Goal: Task Accomplishment & Management: Use online tool/utility

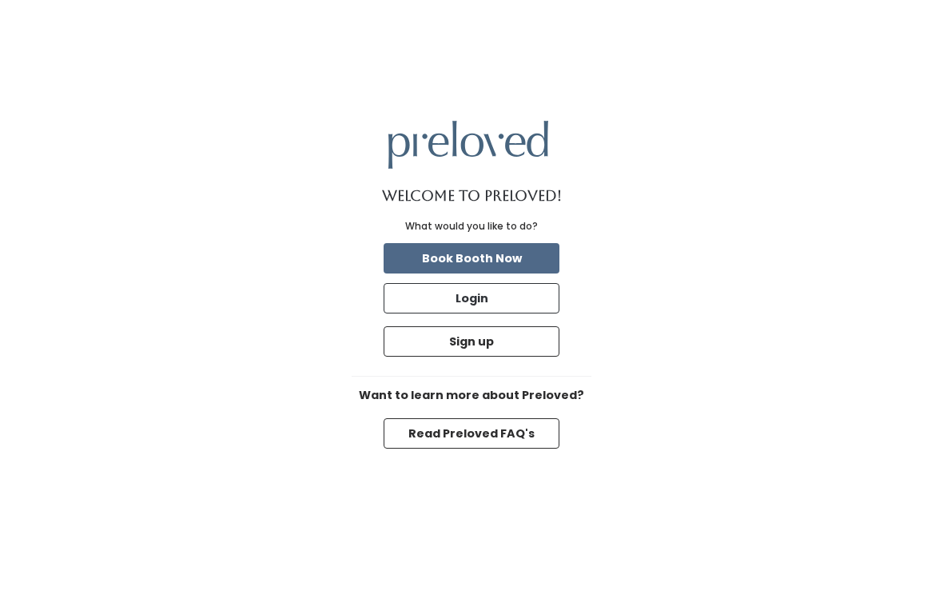
click at [512, 313] on button "Login" at bounding box center [472, 298] width 176 height 30
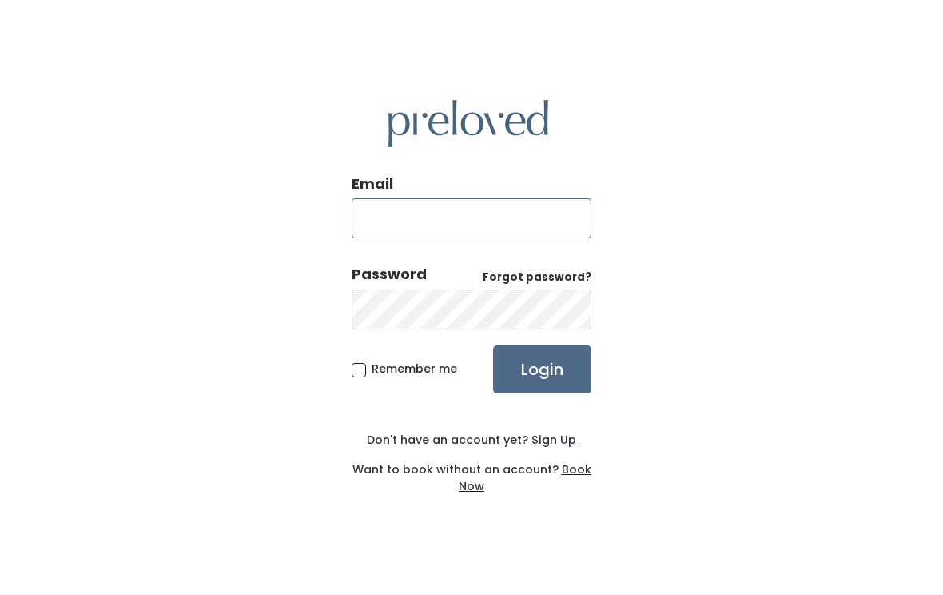
type input "oklahomacity.store@preloved.love"
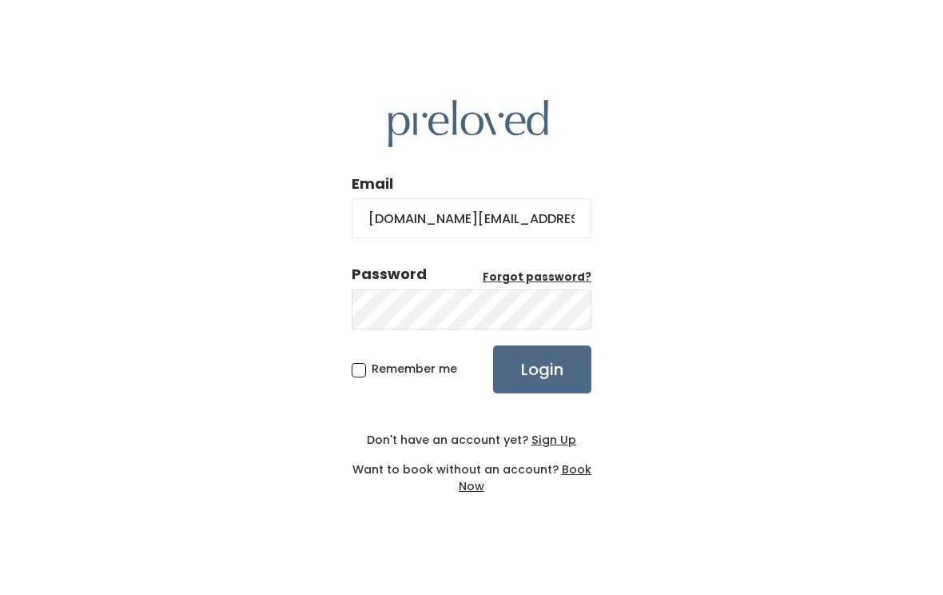
click at [542, 389] on input "Login" at bounding box center [542, 369] width 98 height 48
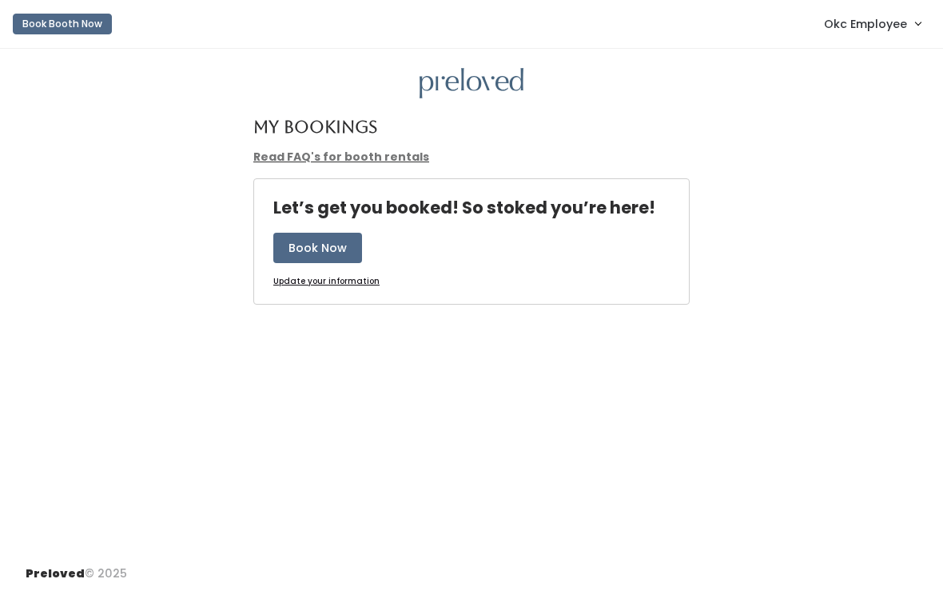
click at [881, 15] on span "Okc Employee" at bounding box center [865, 24] width 83 height 18
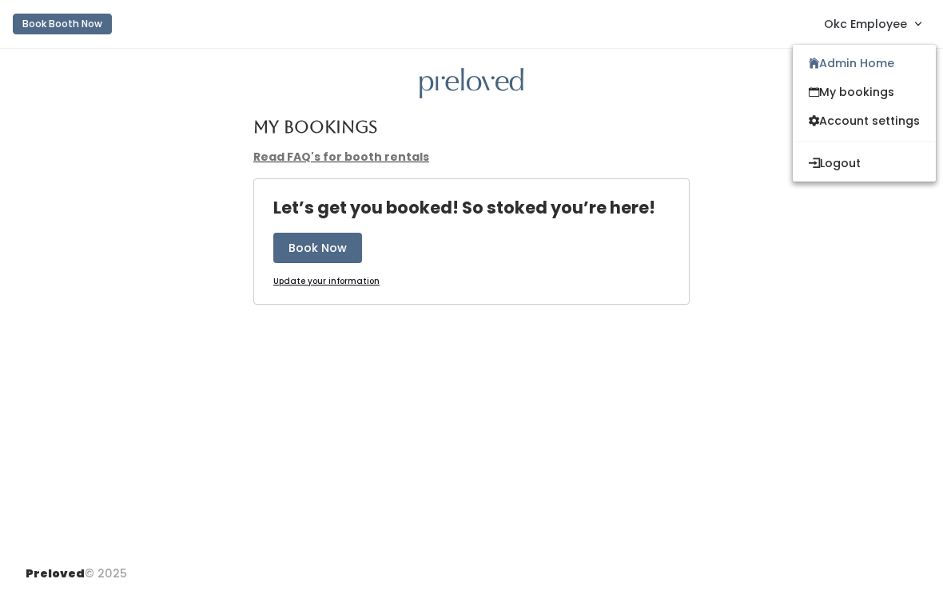
click at [845, 65] on link "Admin Home" at bounding box center [864, 63] width 143 height 29
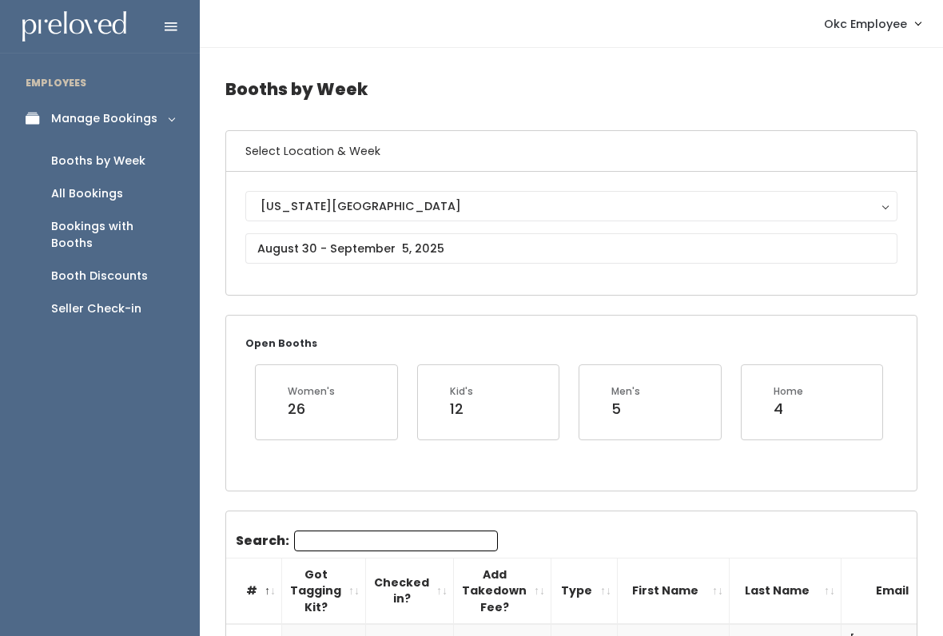
click at [90, 300] on div "Seller Check-in" at bounding box center [96, 308] width 90 height 17
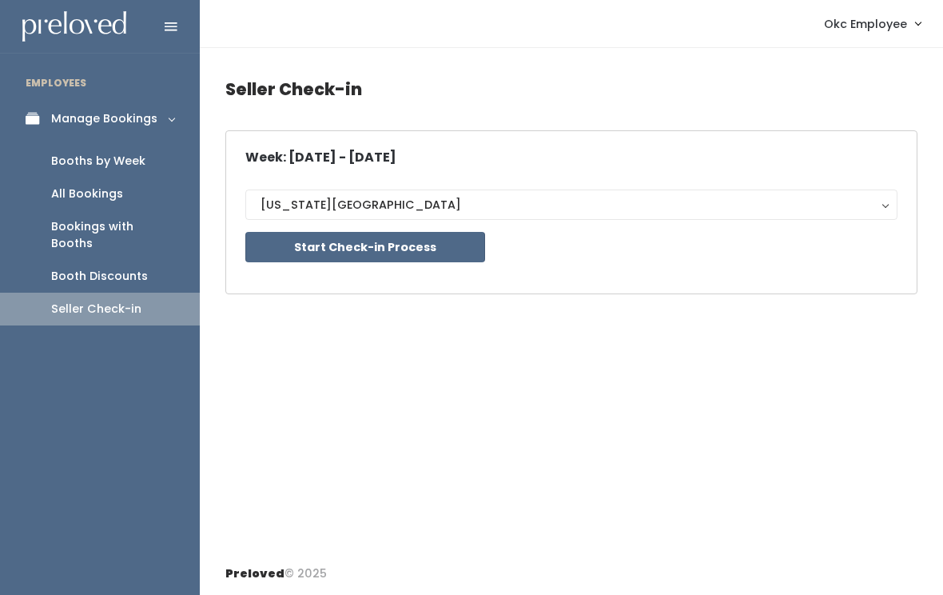
click at [302, 245] on button "Start Check-in Process" at bounding box center [365, 247] width 240 height 30
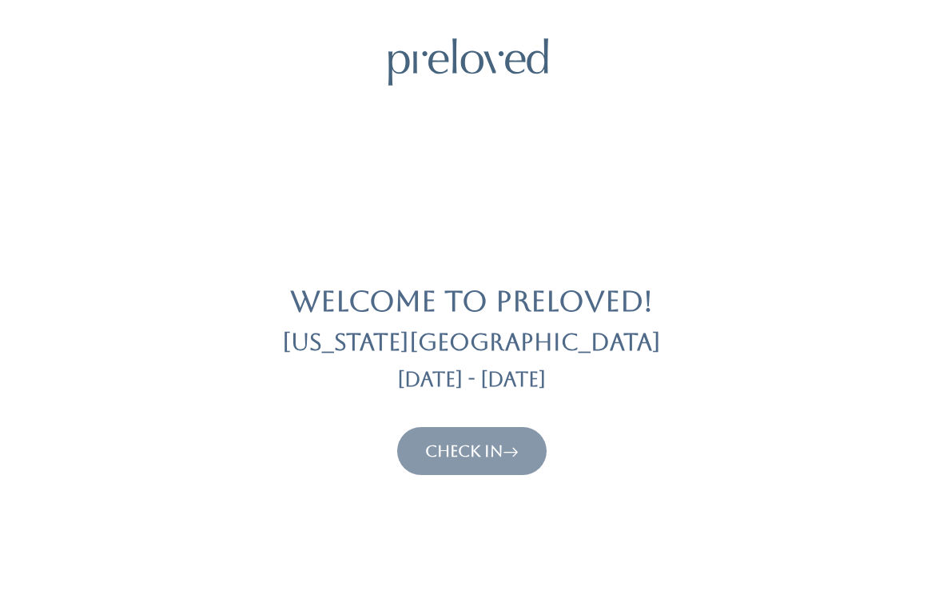
click at [487, 455] on link "Check In" at bounding box center [471, 450] width 93 height 19
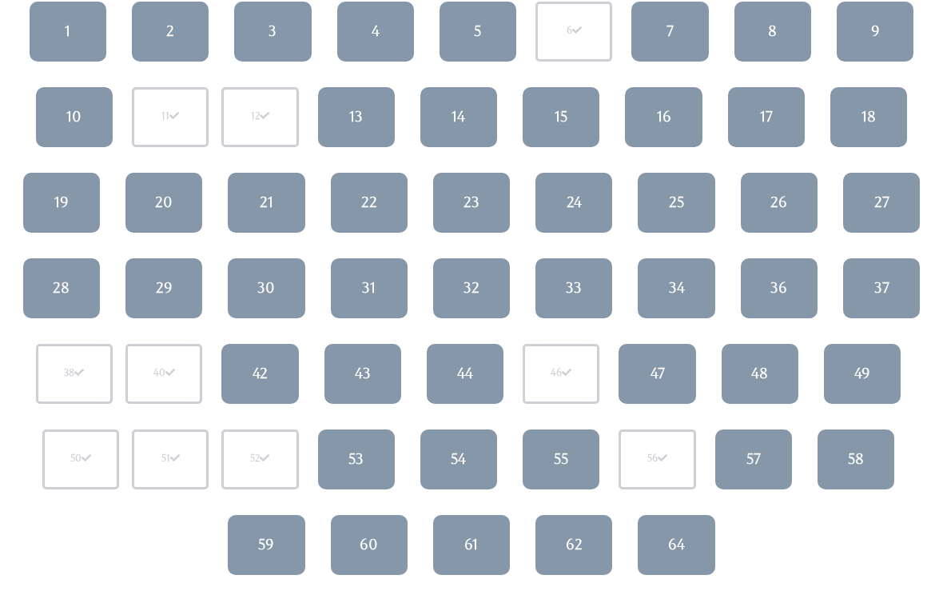
scroll to position [208, 0]
click at [471, 456] on link "54" at bounding box center [458, 459] width 77 height 60
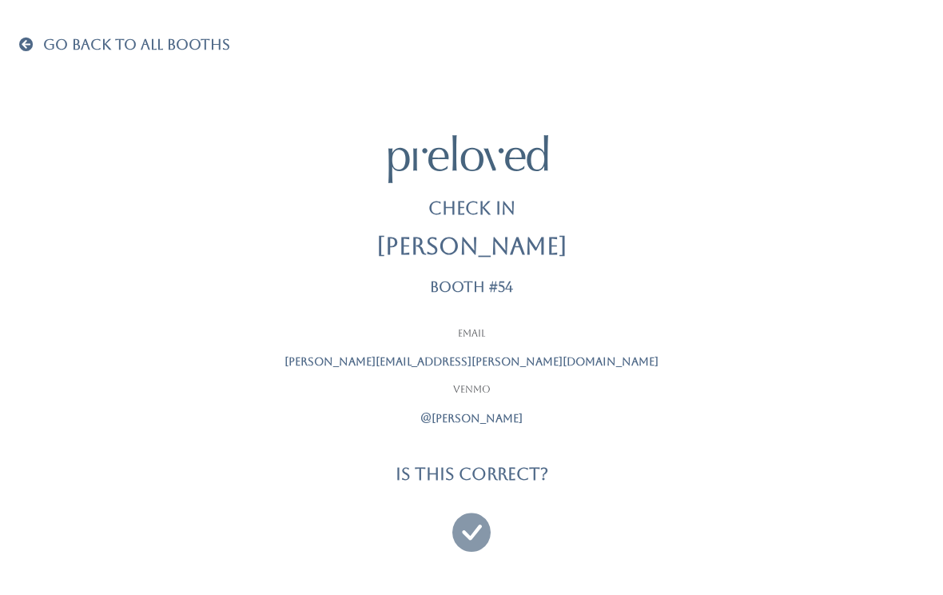
click at [471, 538] on icon at bounding box center [471, 525] width 38 height 54
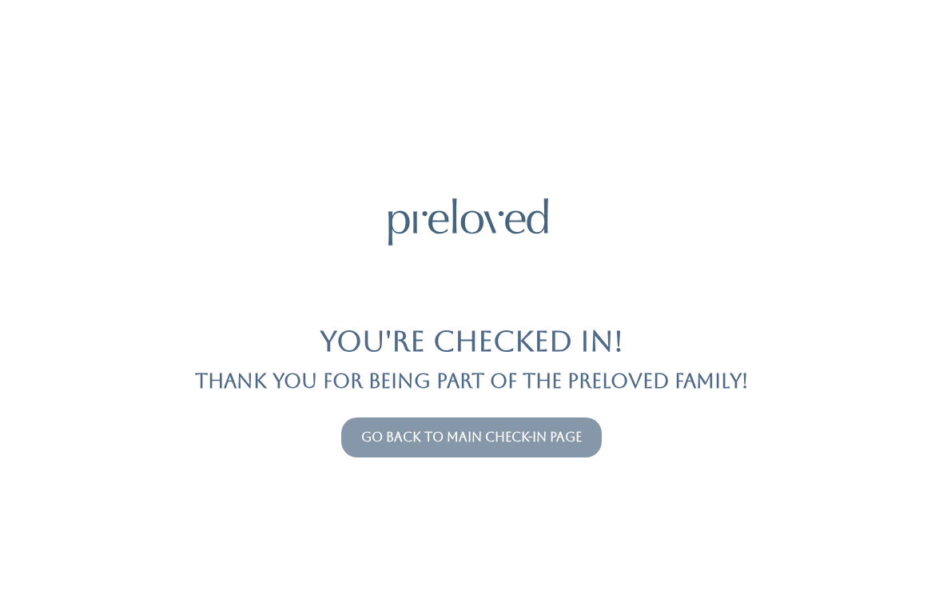
click at [431, 437] on link "Go back to main check-in page" at bounding box center [471, 436] width 221 height 15
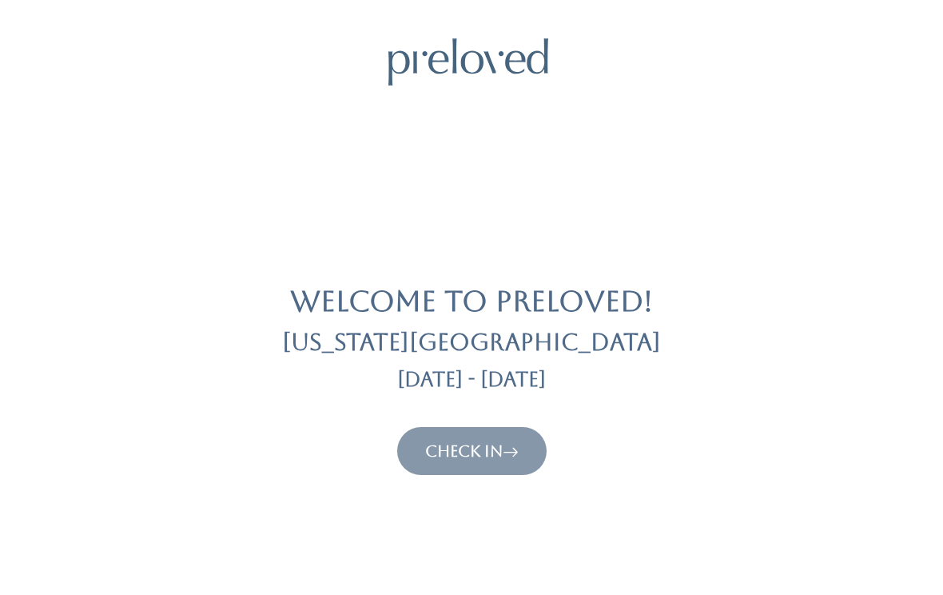
click at [445, 457] on link "Check In" at bounding box center [471, 450] width 93 height 19
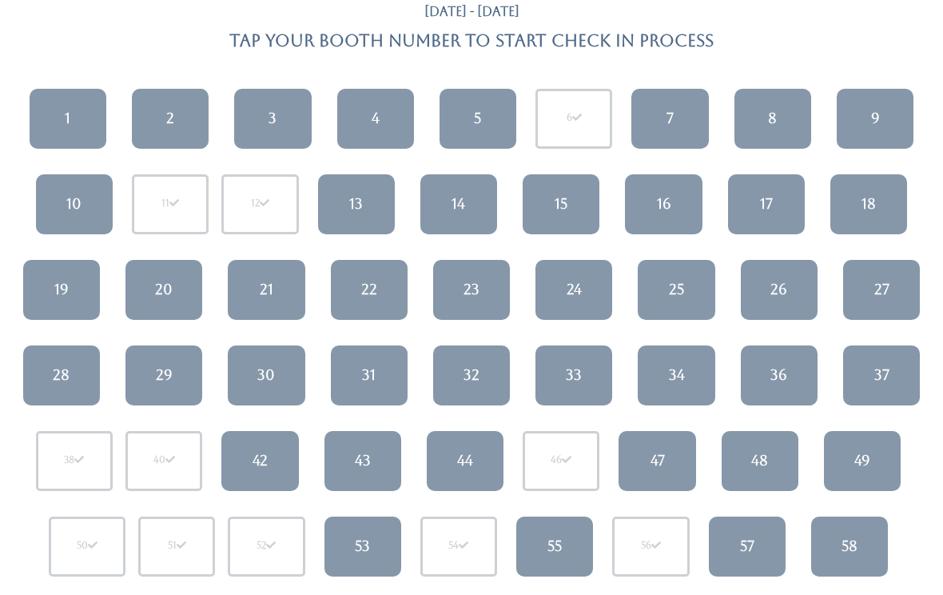
scroll to position [124, 0]
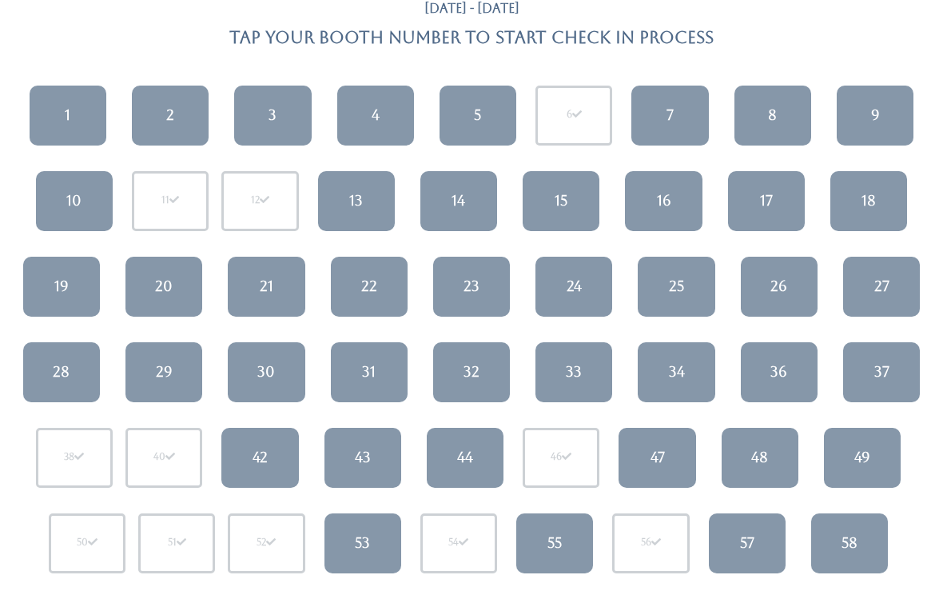
click at [364, 288] on div "22" at bounding box center [369, 286] width 16 height 21
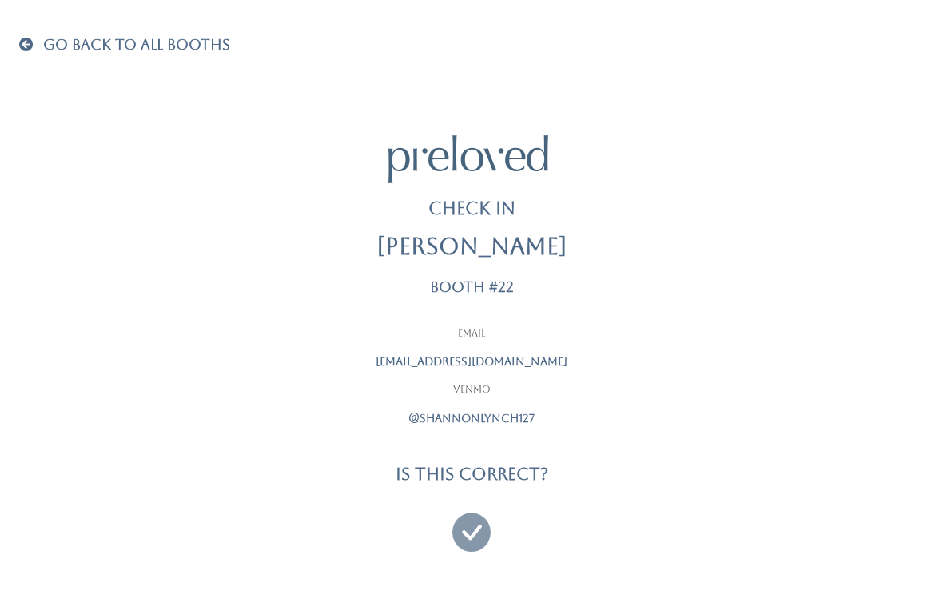
click at [473, 524] on icon at bounding box center [471, 525] width 38 height 54
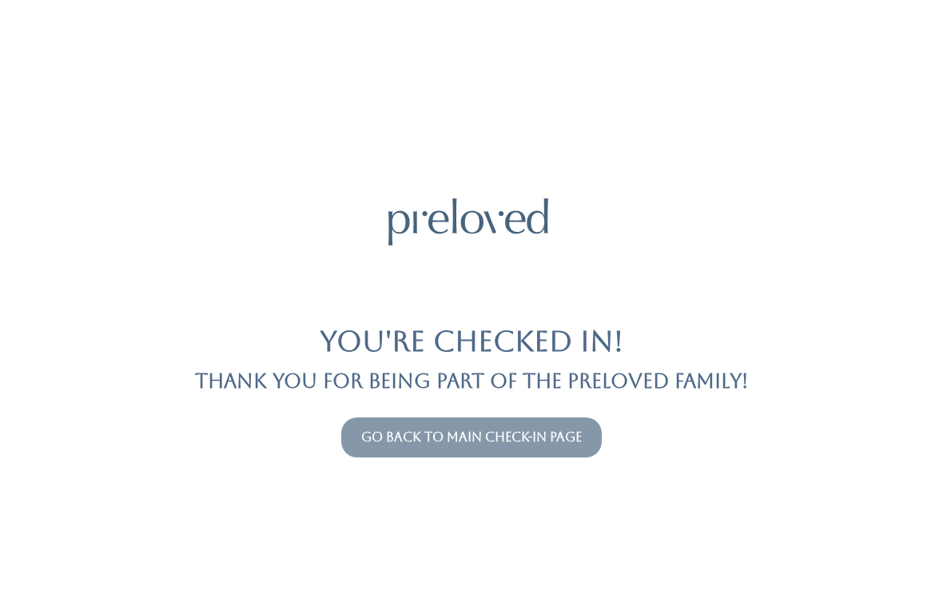
click at [533, 435] on link "Go back to main check-in page" at bounding box center [471, 436] width 221 height 15
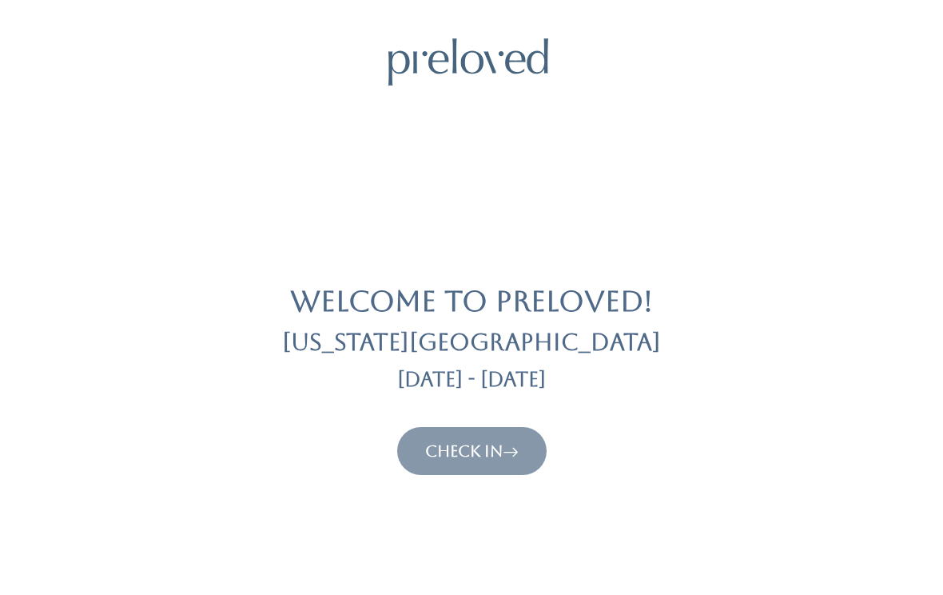
click at [487, 445] on link "Check In" at bounding box center [471, 450] width 93 height 19
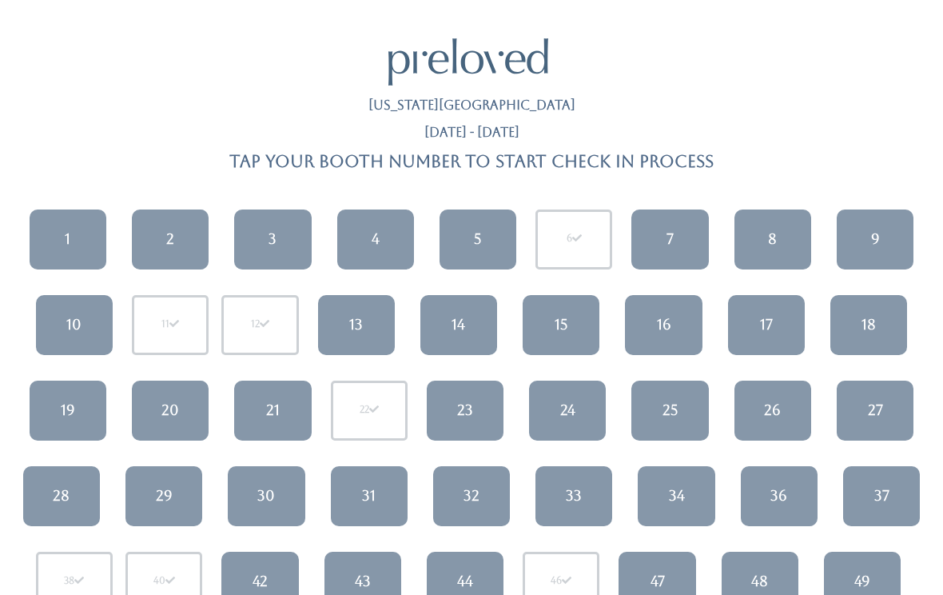
click at [552, 418] on link "24" at bounding box center [567, 410] width 77 height 60
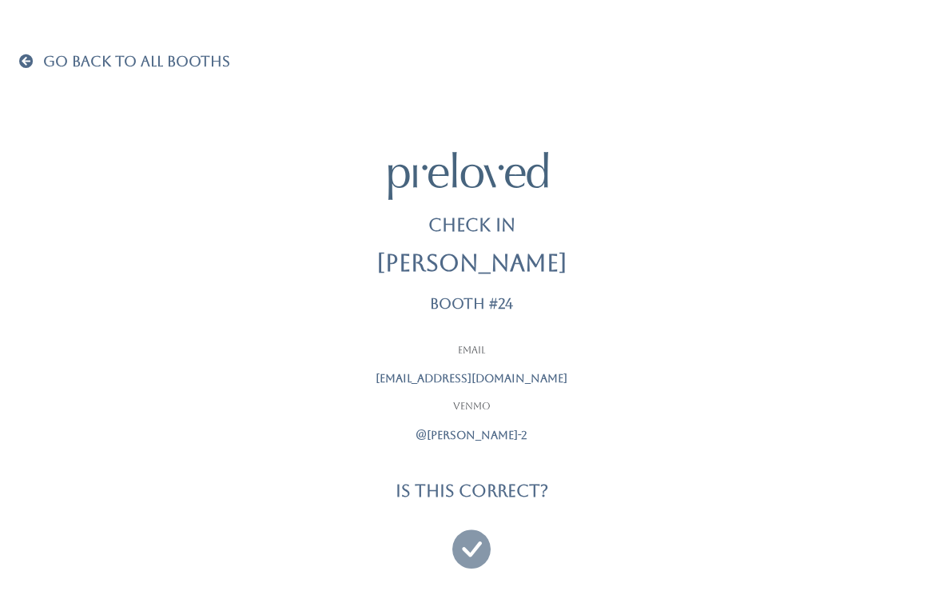
click at [453, 539] on icon at bounding box center [471, 542] width 38 height 54
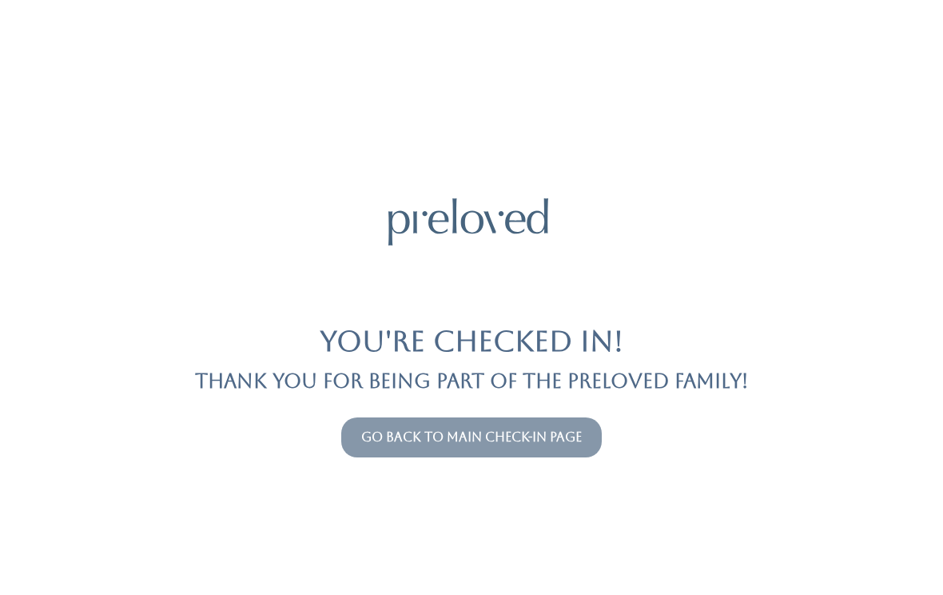
click at [437, 443] on link "Go back to main check-in page" at bounding box center [471, 436] width 221 height 15
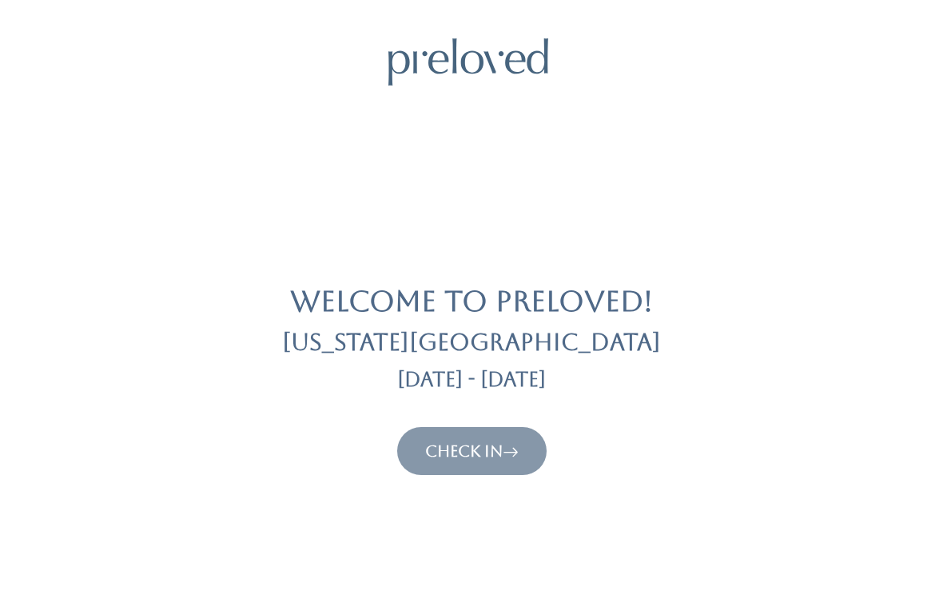
click at [477, 457] on link "Check In" at bounding box center [471, 450] width 93 height 19
